Goal: Information Seeking & Learning: Stay updated

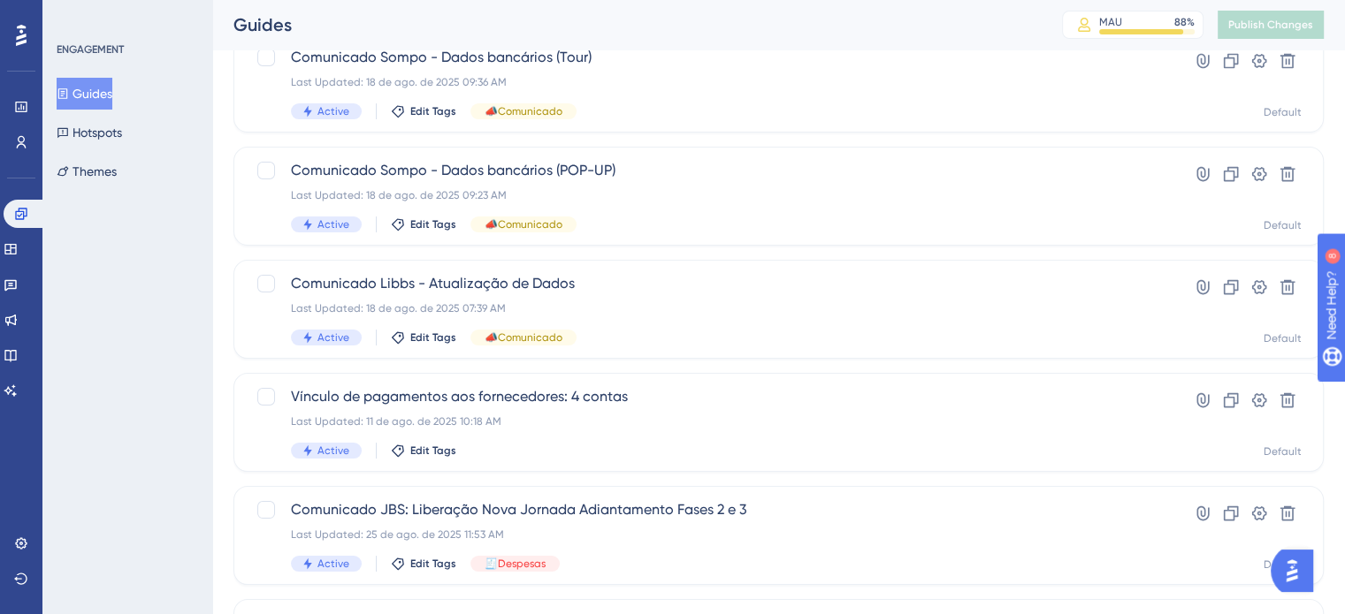
scroll to position [131, 0]
click at [18, 313] on icon at bounding box center [11, 320] width 14 height 14
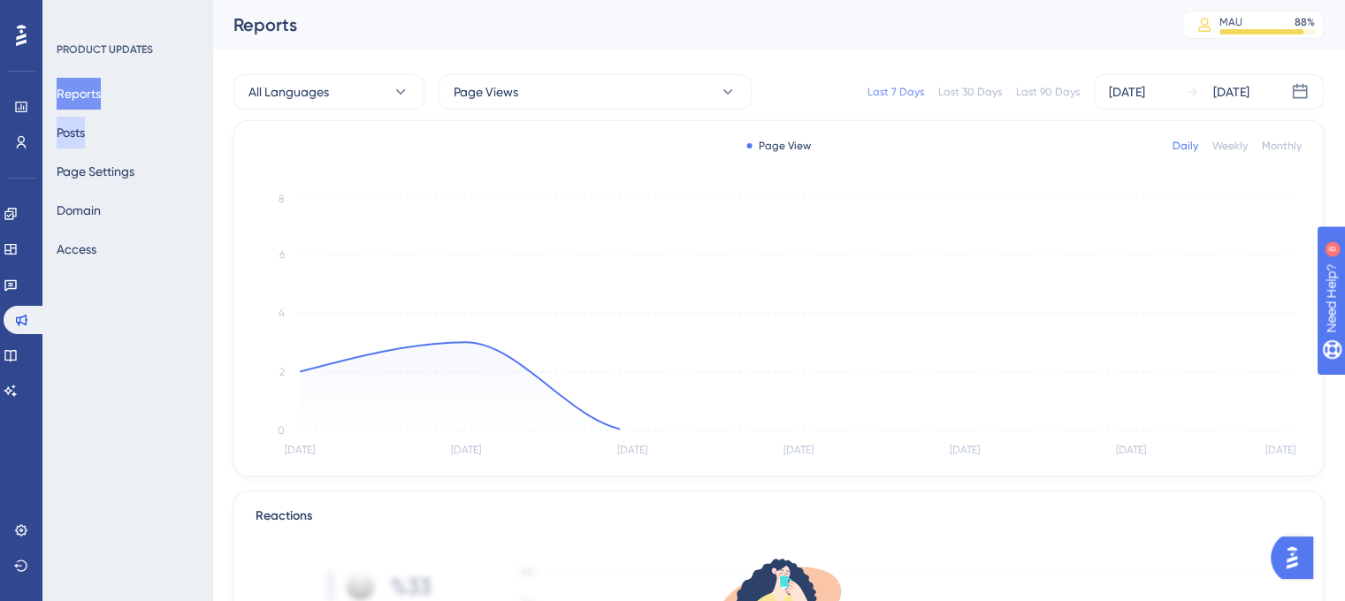
click at [85, 127] on button "Posts" at bounding box center [71, 133] width 28 height 32
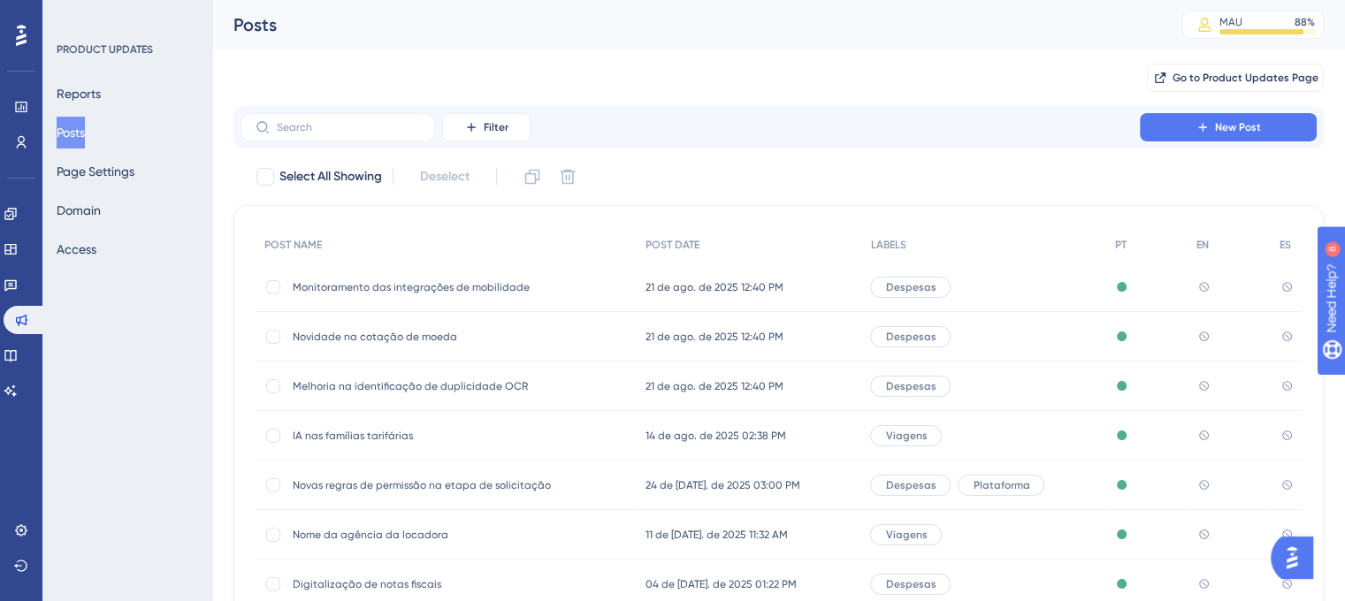
click at [697, 282] on span "21 de ago. de 2025 12:40 PM" at bounding box center [714, 287] width 138 height 14
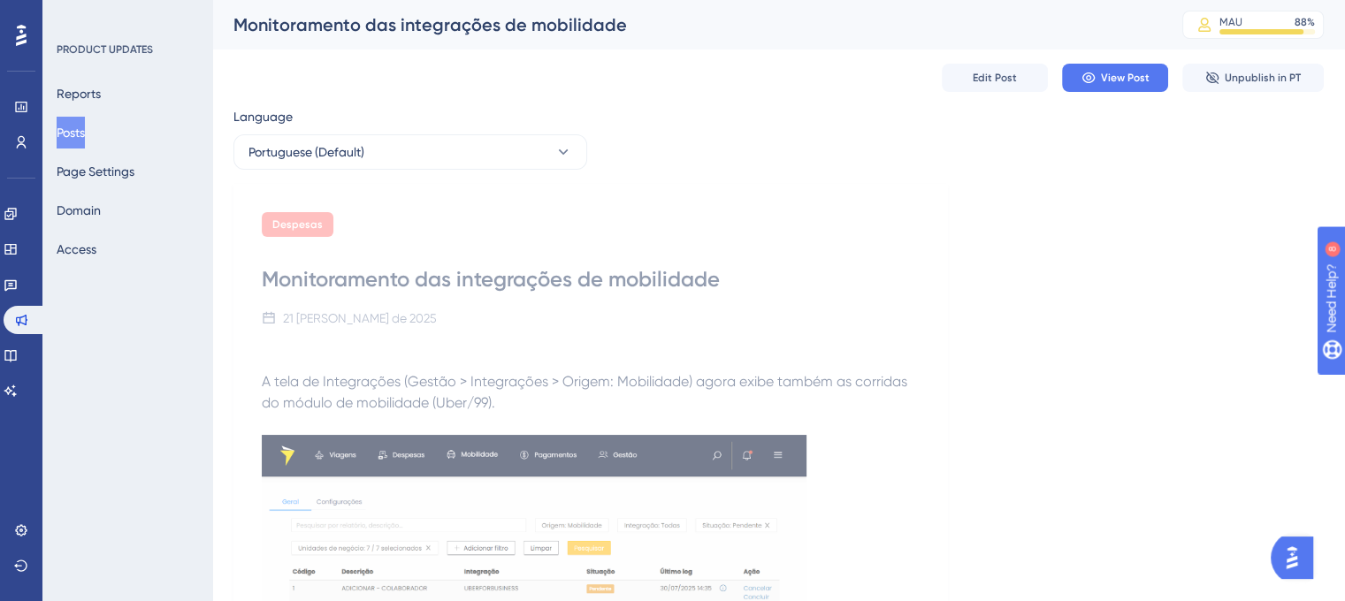
click at [84, 134] on button "Posts" at bounding box center [71, 133] width 28 height 32
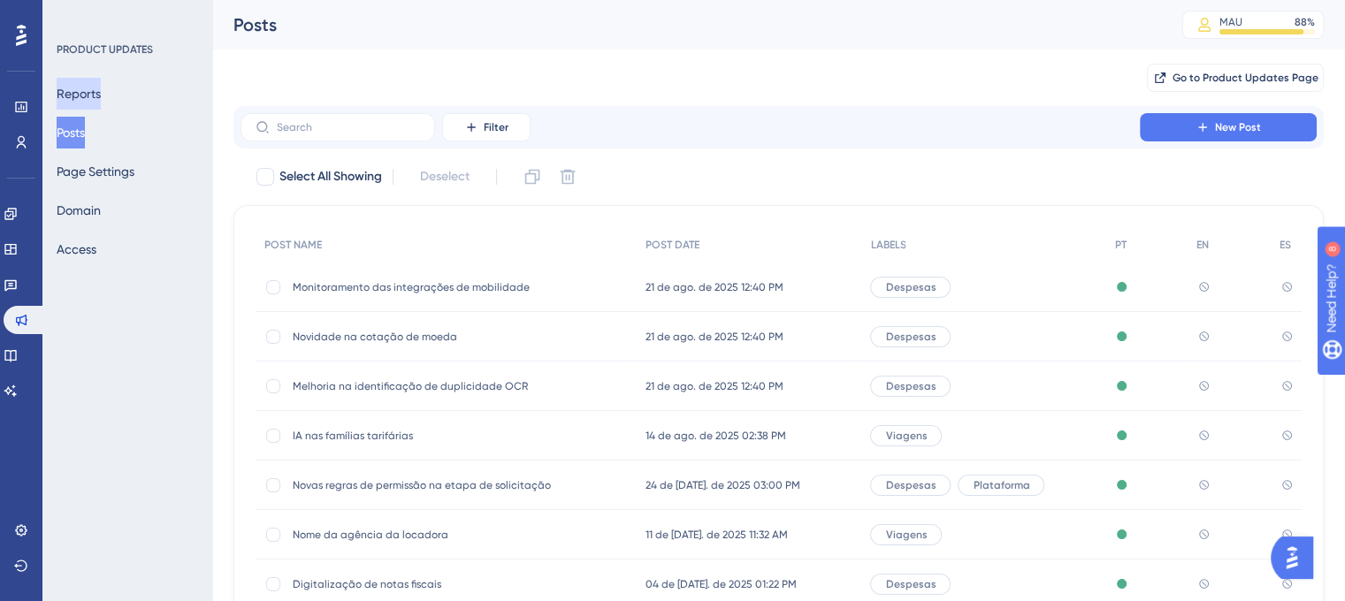
click at [100, 95] on button "Reports" at bounding box center [79, 94] width 44 height 32
